Goal: Complete application form

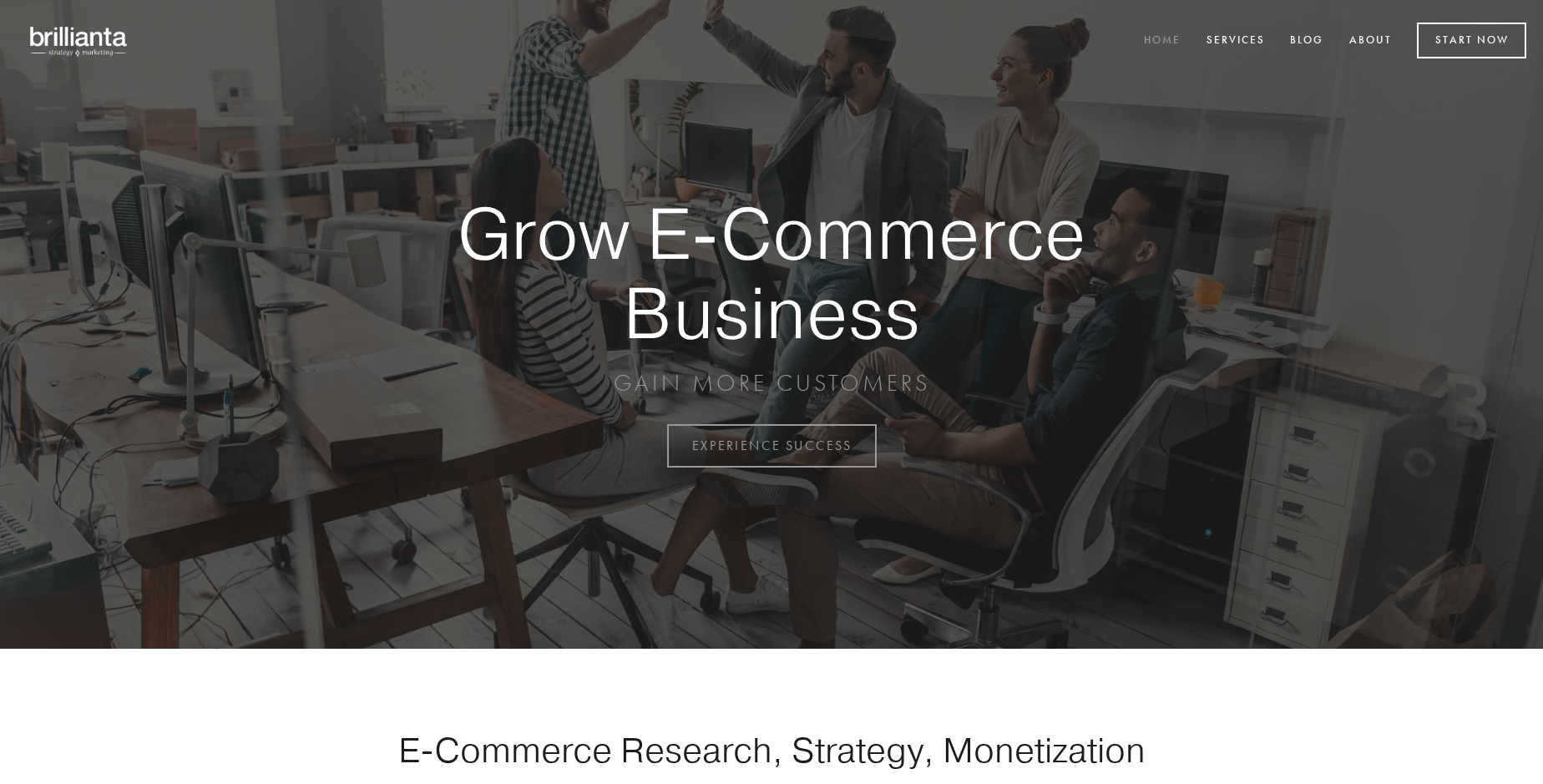
scroll to position [4377, 0]
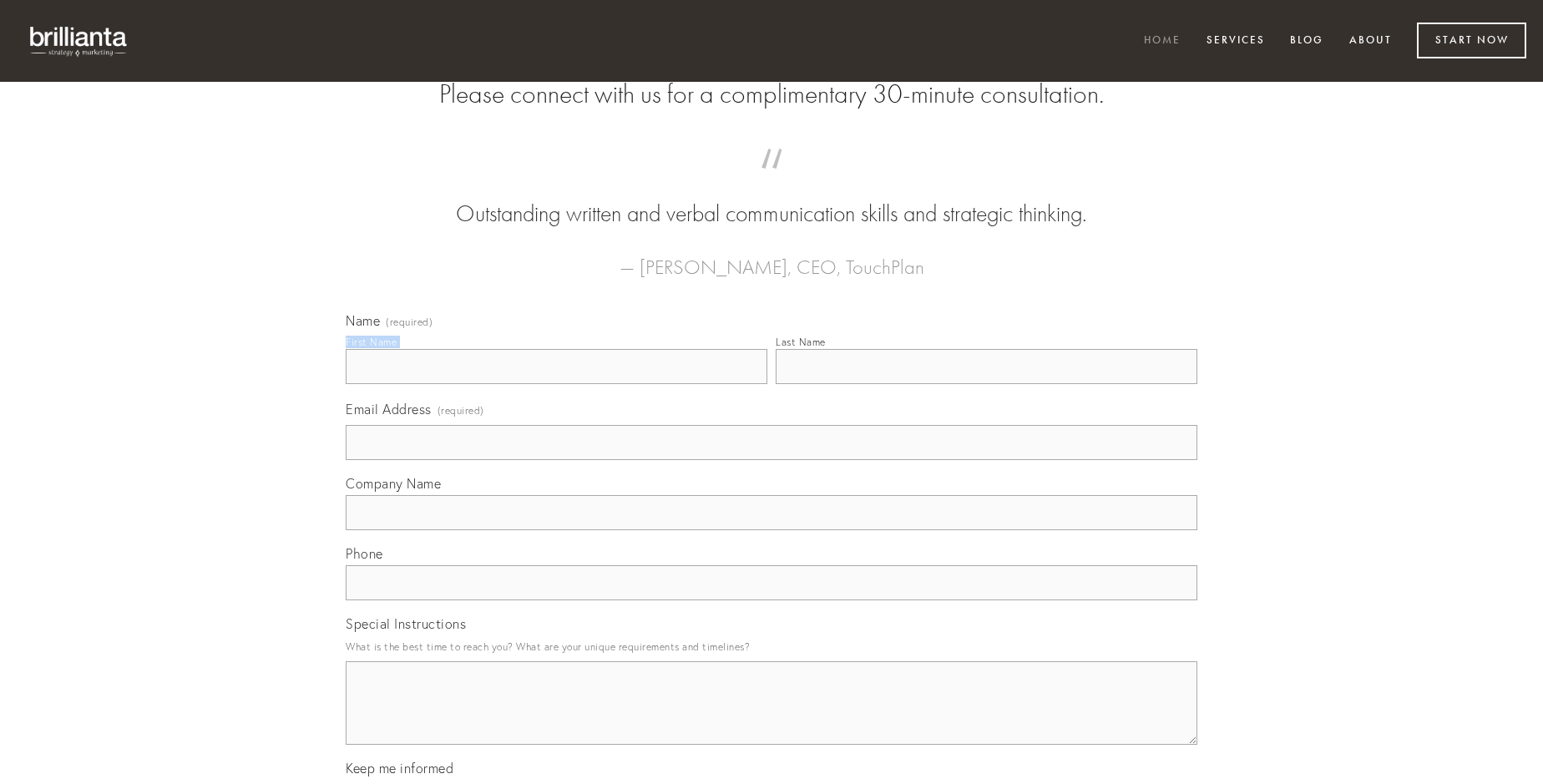
type input "[PERSON_NAME]"
click at [986, 384] on input "Last Name" at bounding box center [986, 366] width 421 height 35
type input "[PERSON_NAME]"
click at [772, 460] on input "Email Address (required)" at bounding box center [772, 442] width 852 height 35
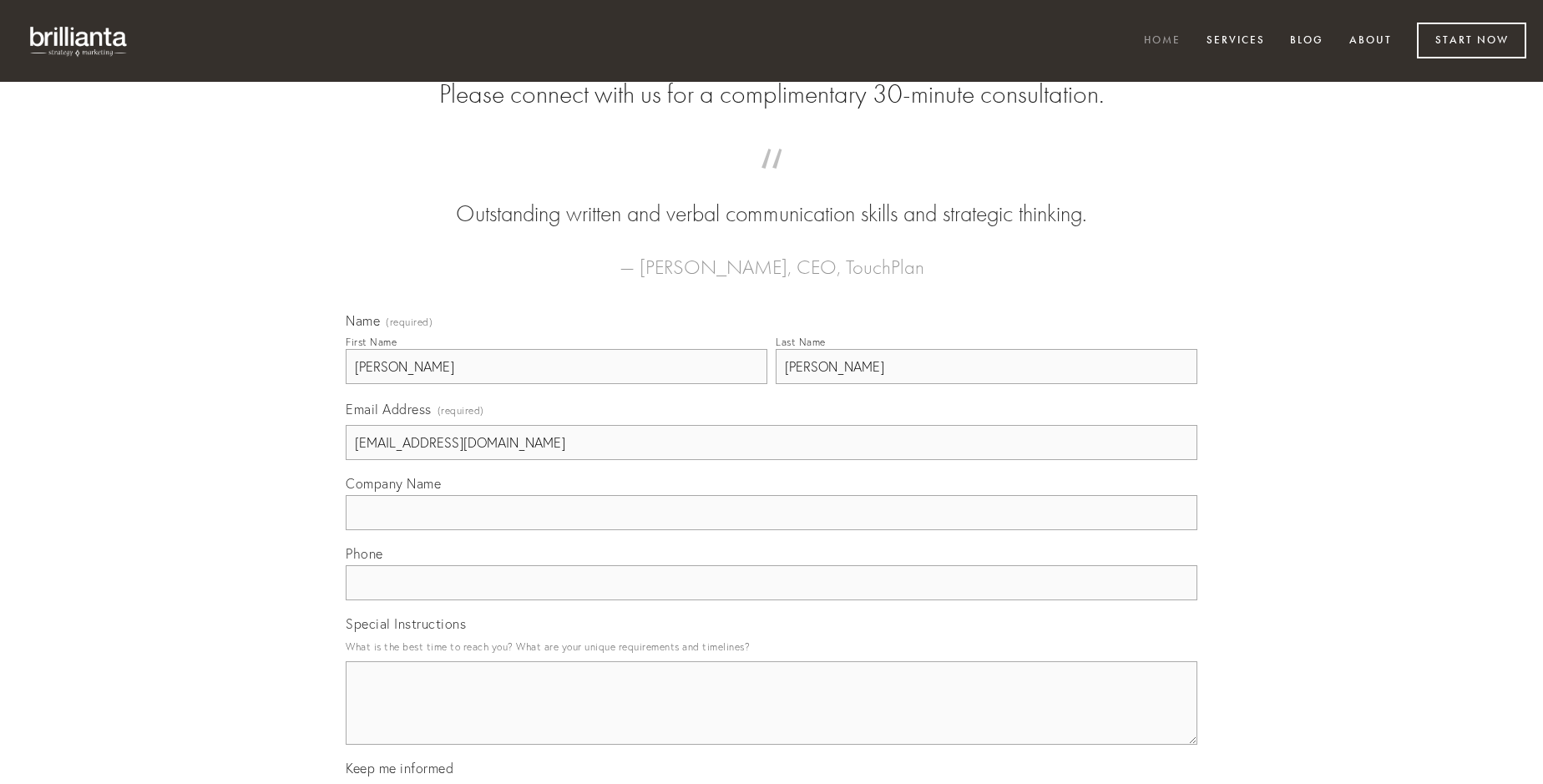
type input "[EMAIL_ADDRESS][DOMAIN_NAME]"
click at [772, 530] on input "Company Name" at bounding box center [772, 512] width 852 height 35
type input "tabgo"
click at [772, 600] on input "text" at bounding box center [772, 583] width 852 height 35
click at [772, 718] on textarea "Special Instructions" at bounding box center [772, 703] width 852 height 84
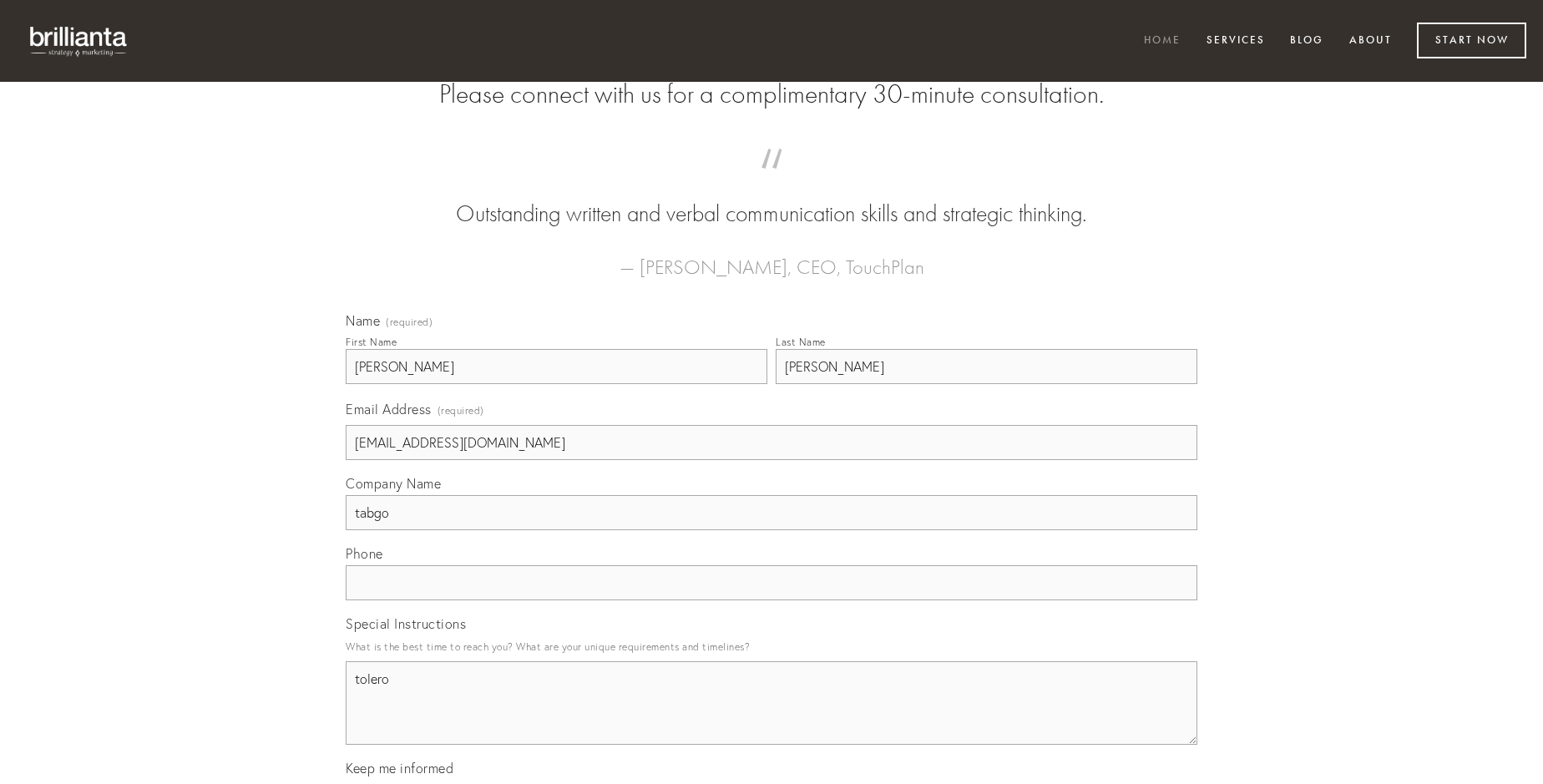
type textarea "tolero"
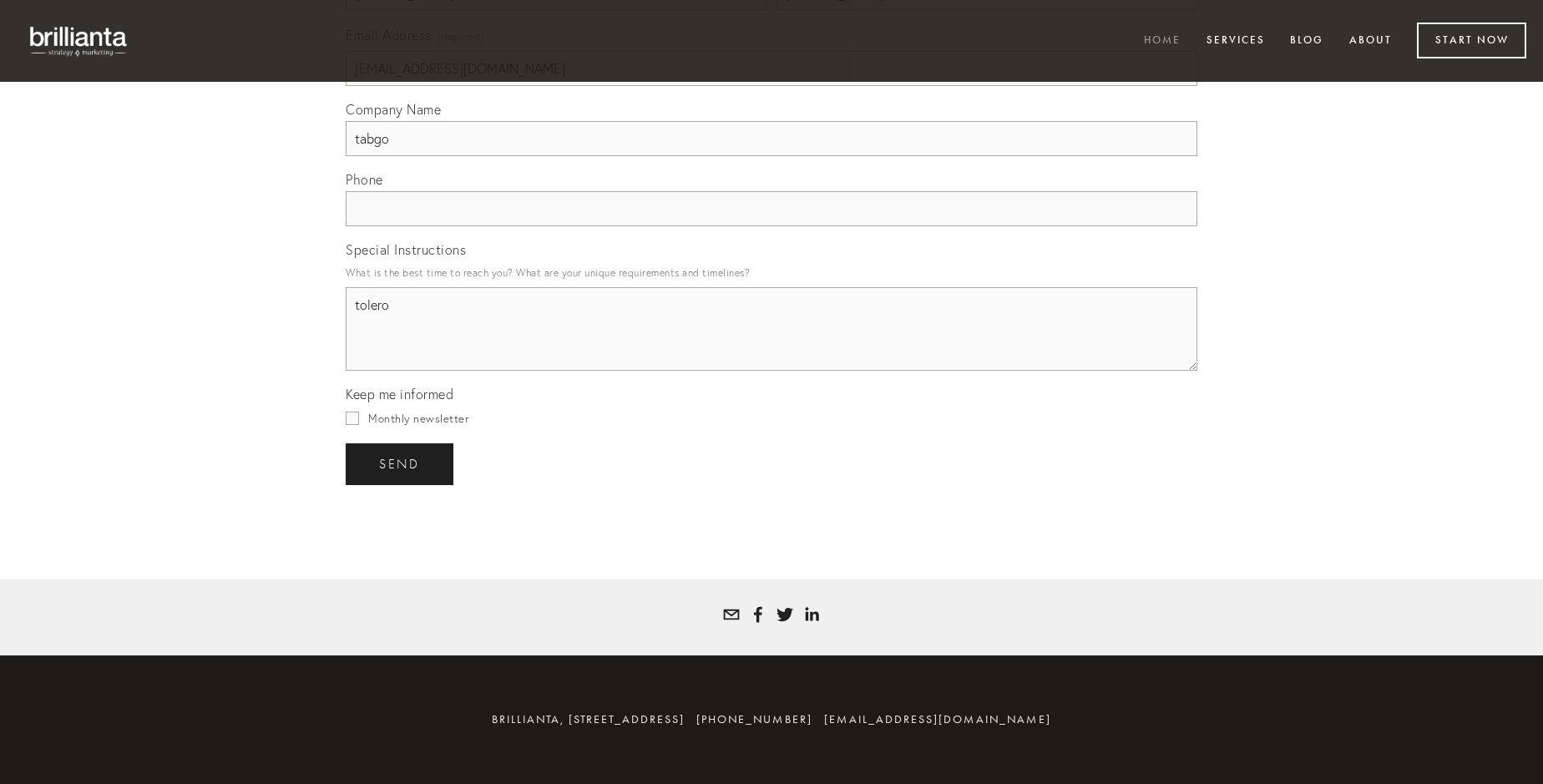
click at [401, 464] on span "send" at bounding box center [399, 464] width 41 height 15
